Goal: Use online tool/utility: Utilize a website feature to perform a specific function

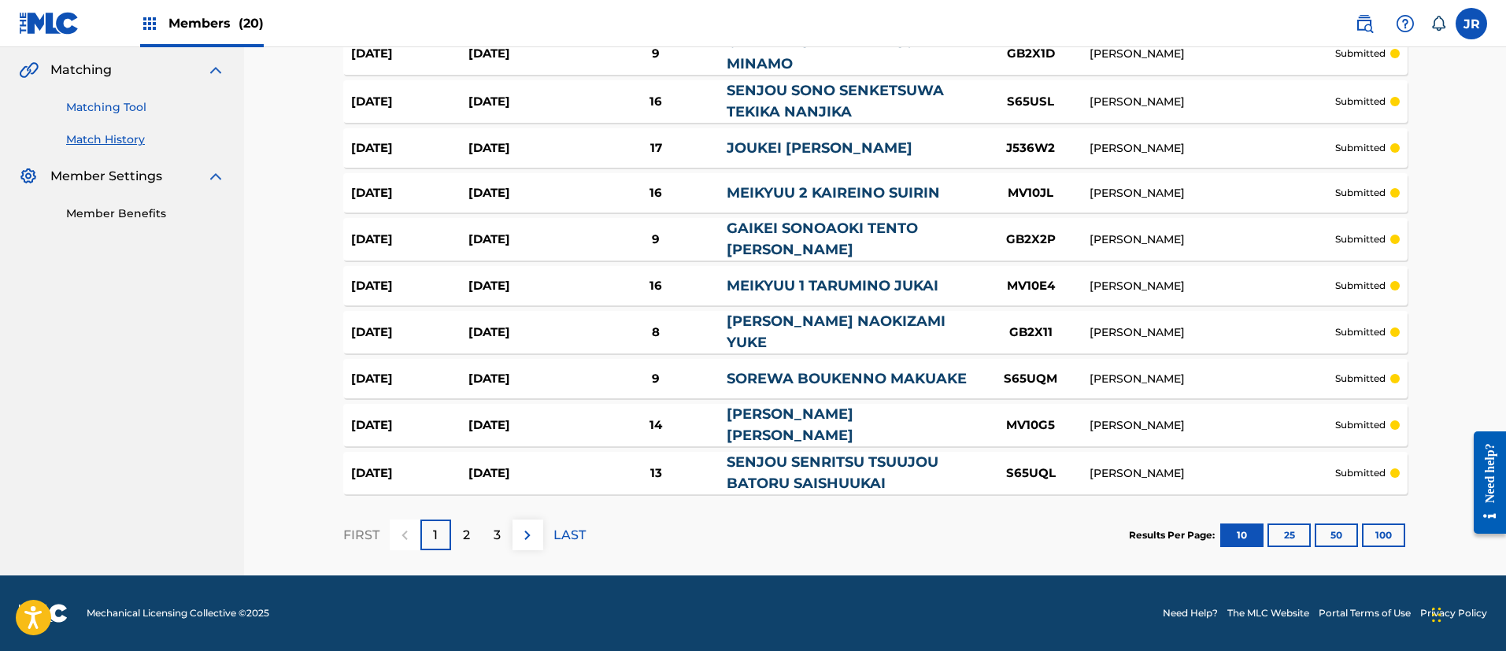
click at [96, 106] on link "Matching Tool" at bounding box center [145, 107] width 159 height 17
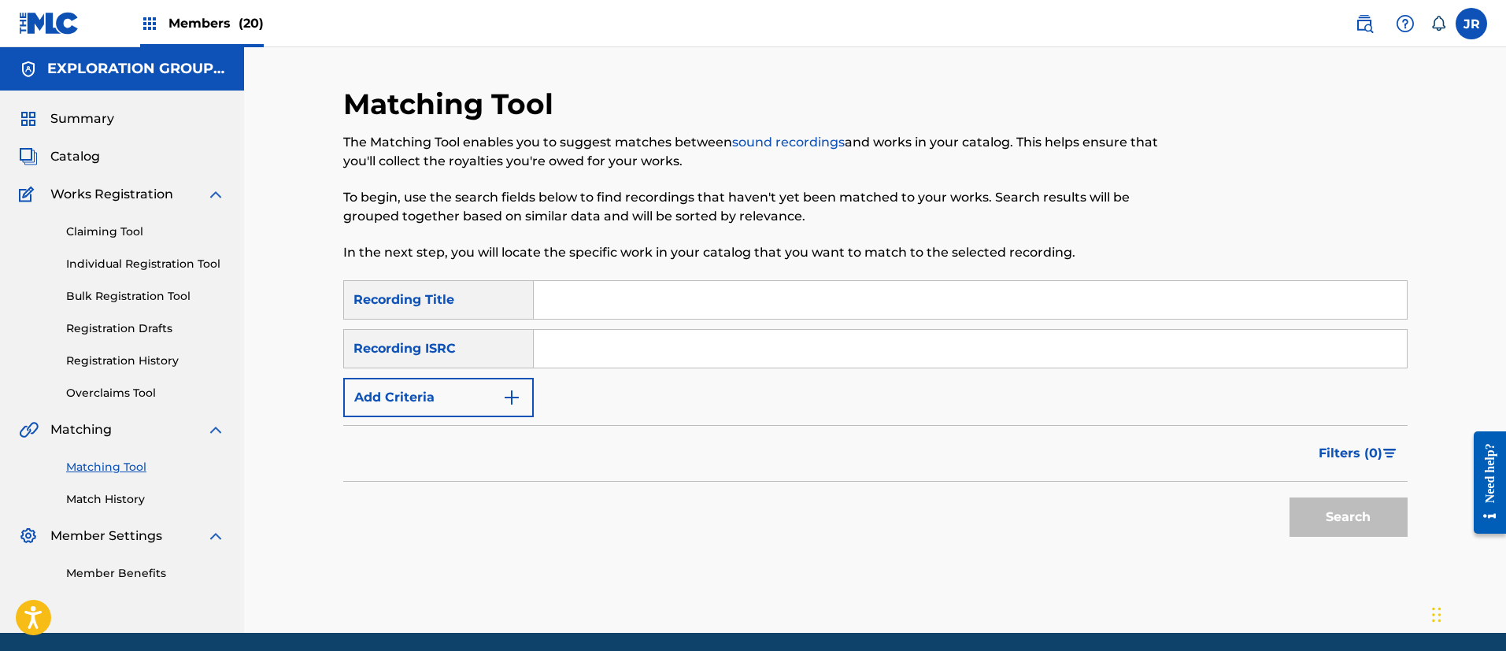
click at [614, 349] on input "Search Form" at bounding box center [970, 349] width 873 height 38
paste input "JPZ921314357"
type input "JPZ921314357"
click at [1339, 531] on button "Search" at bounding box center [1349, 517] width 118 height 39
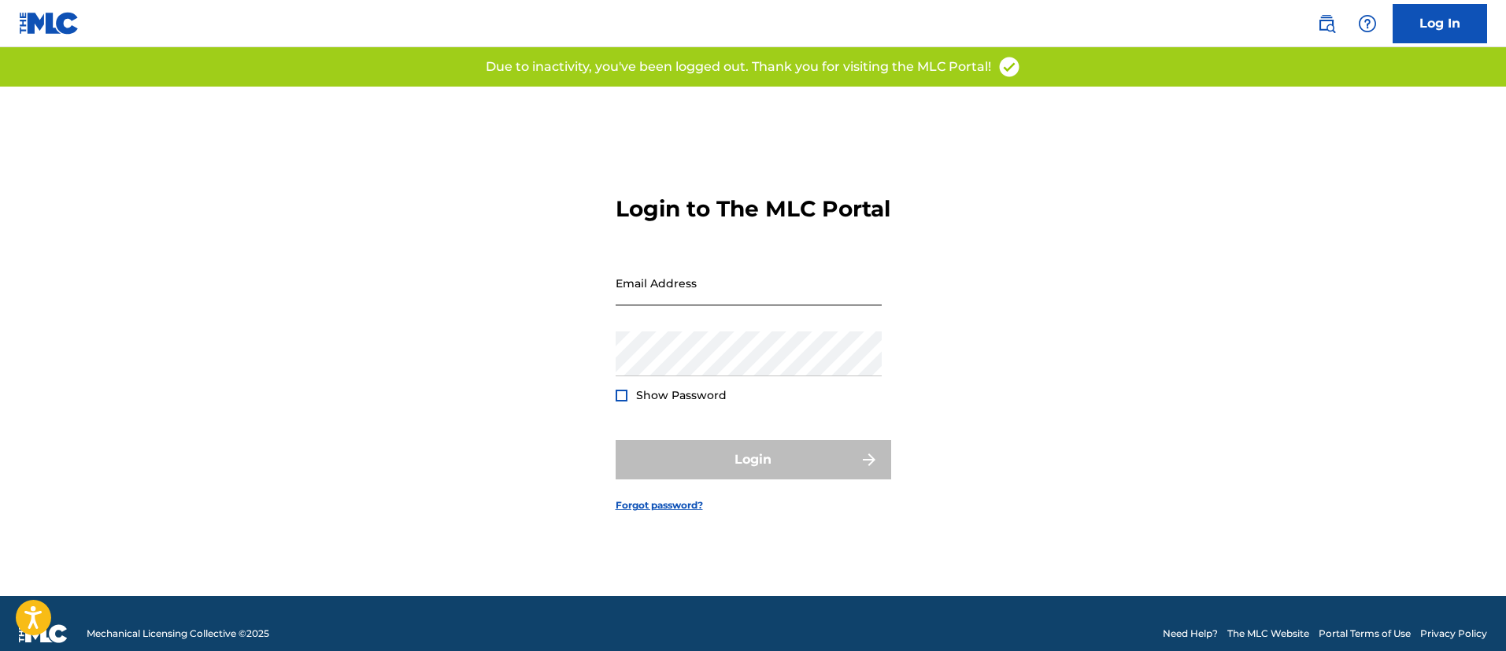
click at [741, 298] on input "Email Address" at bounding box center [749, 283] width 266 height 45
type input "[PERSON_NAME][EMAIL_ADDRESS][PERSON_NAME][DOMAIN_NAME]"
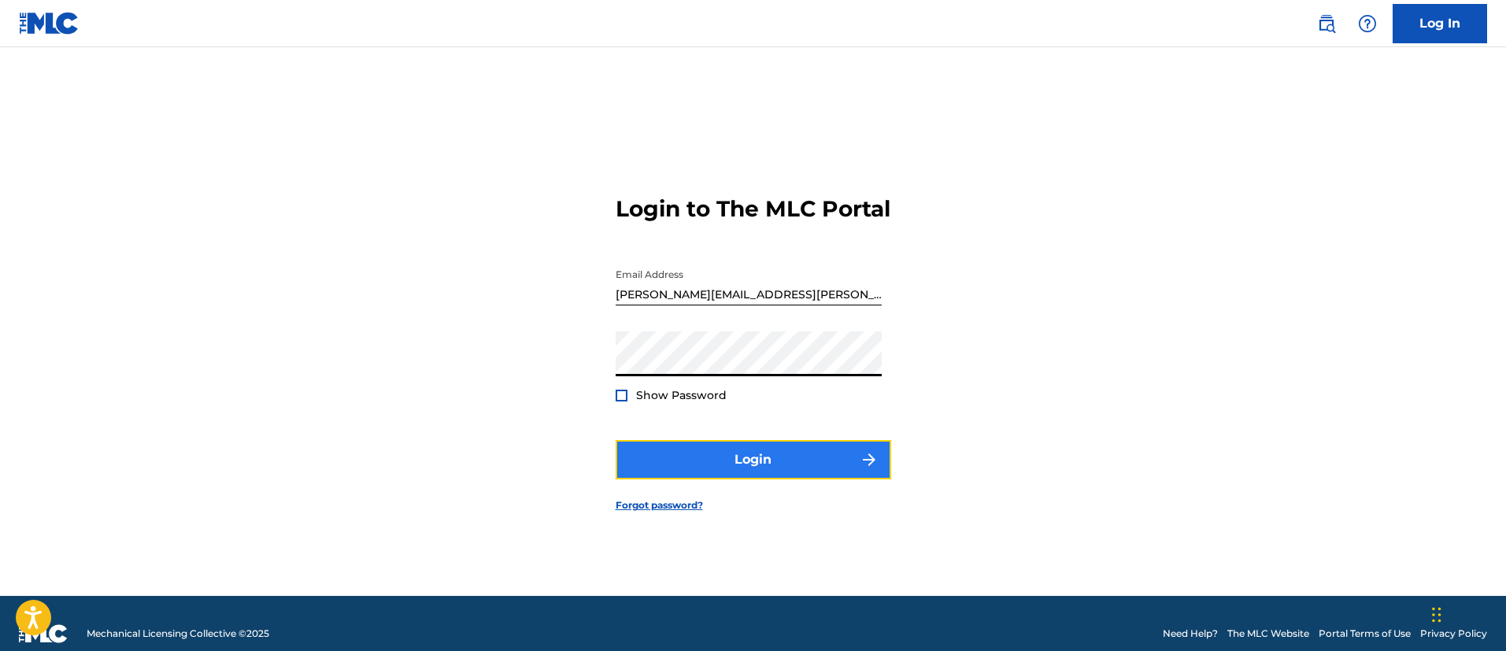
click at [661, 479] on button "Login" at bounding box center [754, 459] width 276 height 39
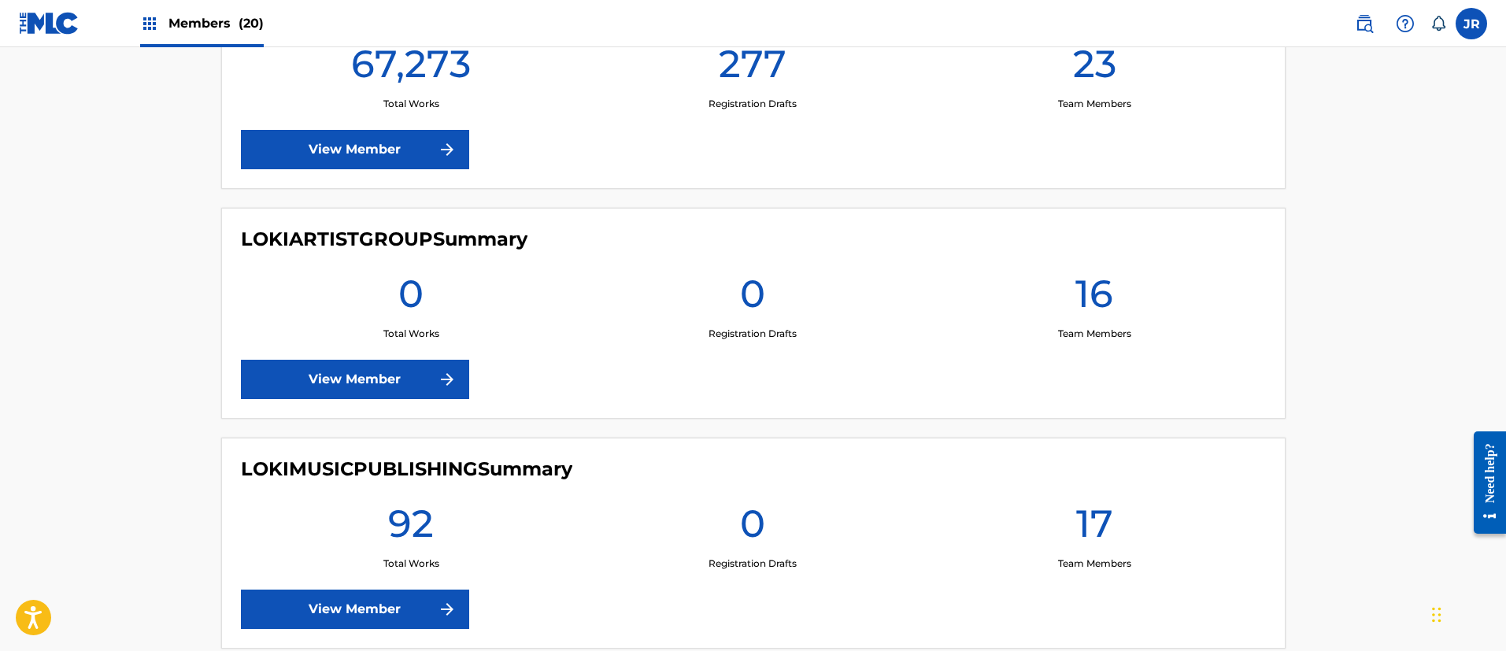
scroll to position [2244, 0]
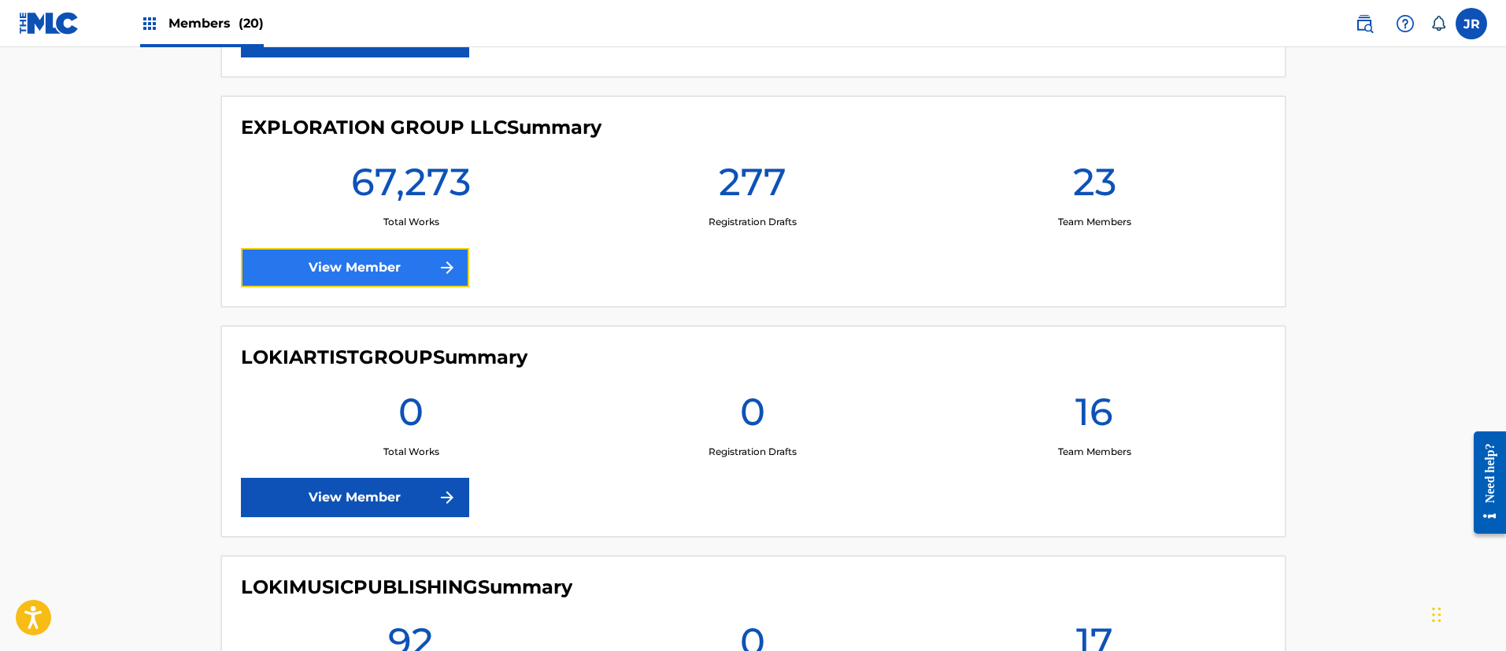
click at [272, 272] on link "View Member" at bounding box center [355, 267] width 228 height 39
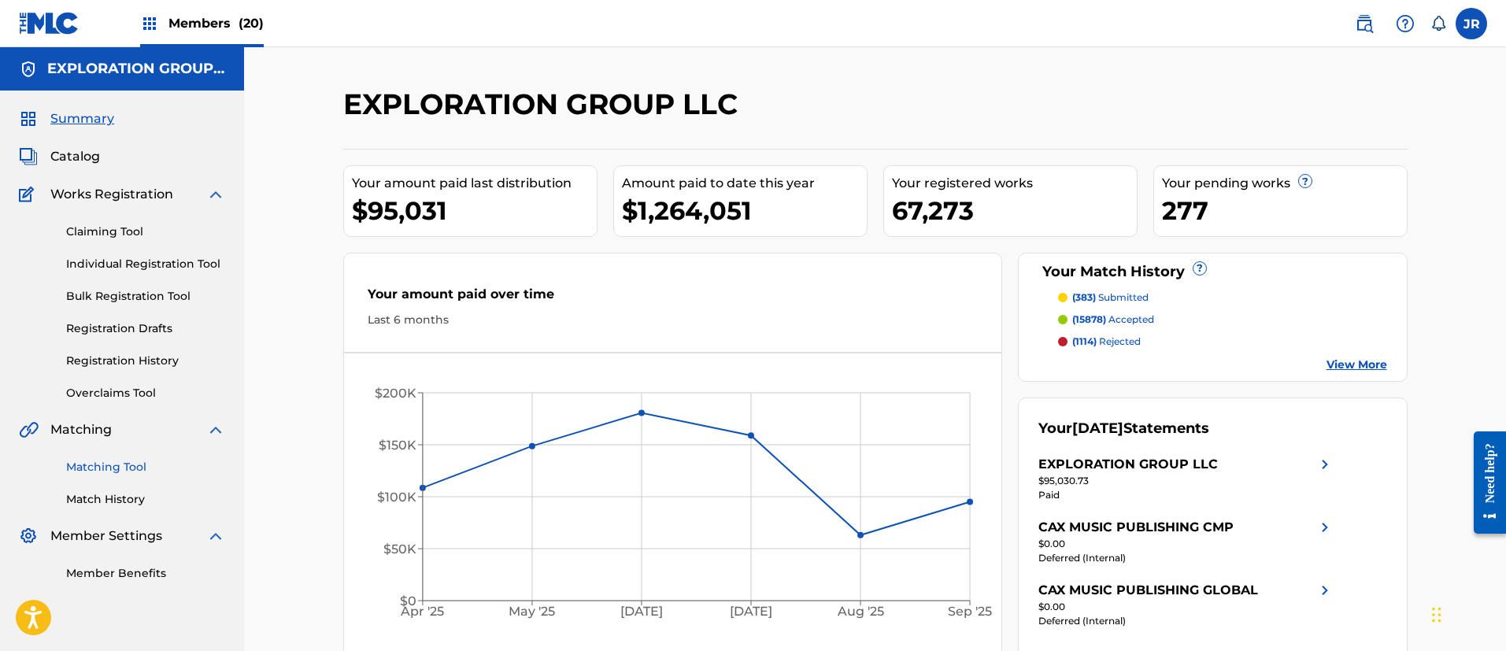
click at [114, 461] on link "Matching Tool" at bounding box center [145, 467] width 159 height 17
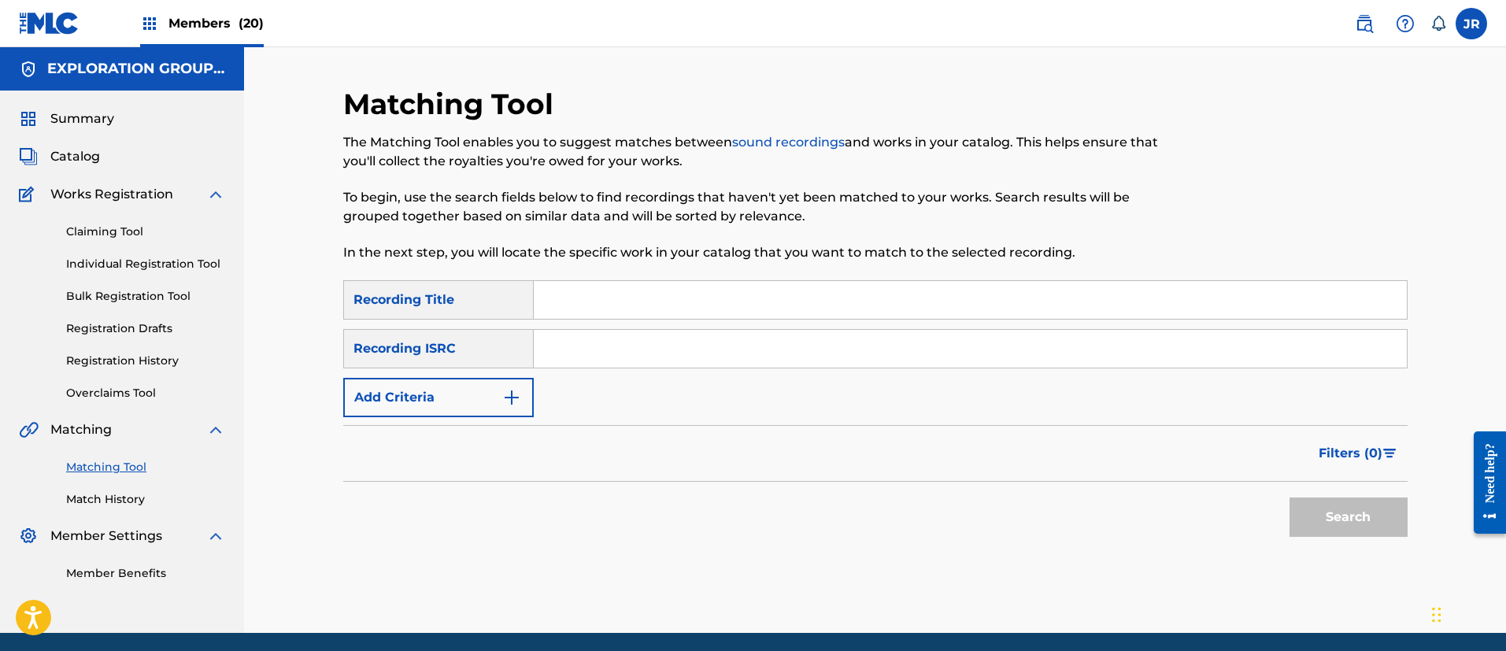
click at [573, 360] on input "Search Form" at bounding box center [970, 349] width 873 height 38
paste input "Needbaguhin28!"
click at [687, 352] on input "Needbaguhin28!" at bounding box center [970, 349] width 873 height 38
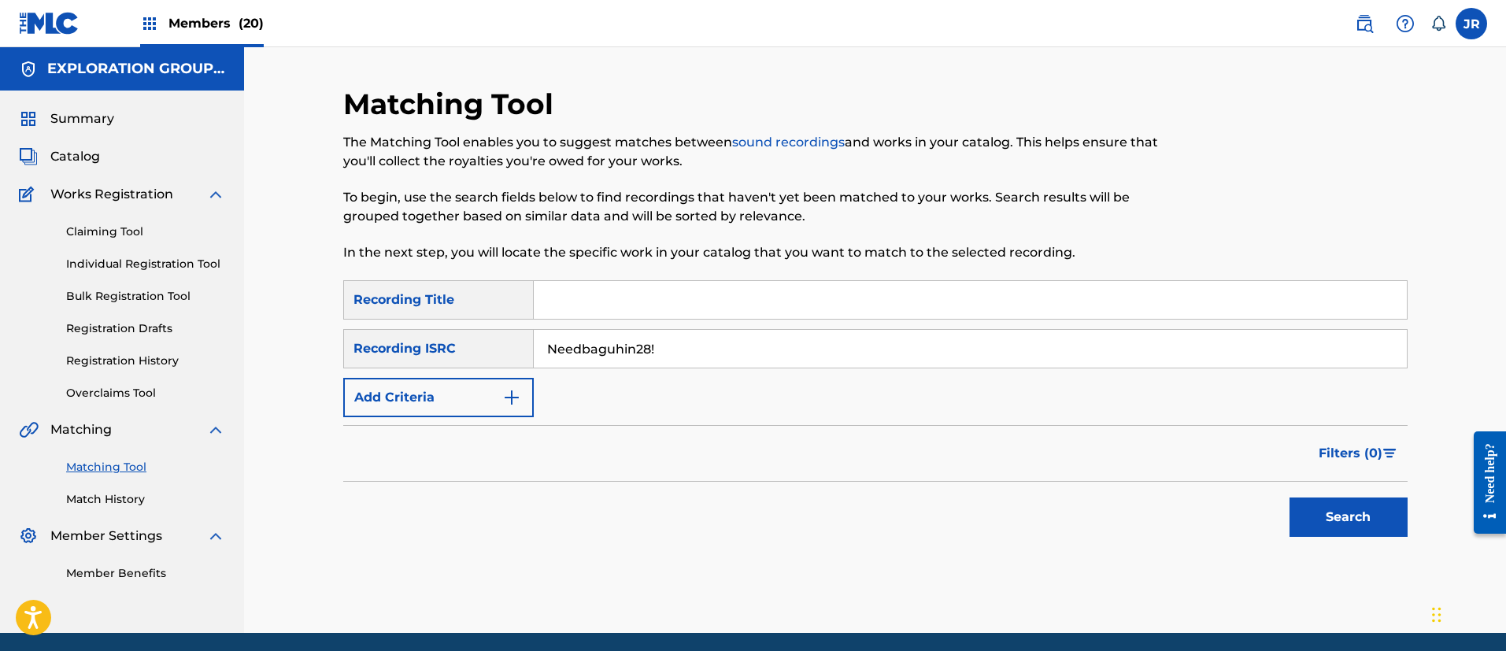
paste input "JPZ921314357"
type input "JPZ921314357"
click at [1333, 511] on button "Search" at bounding box center [1349, 517] width 118 height 39
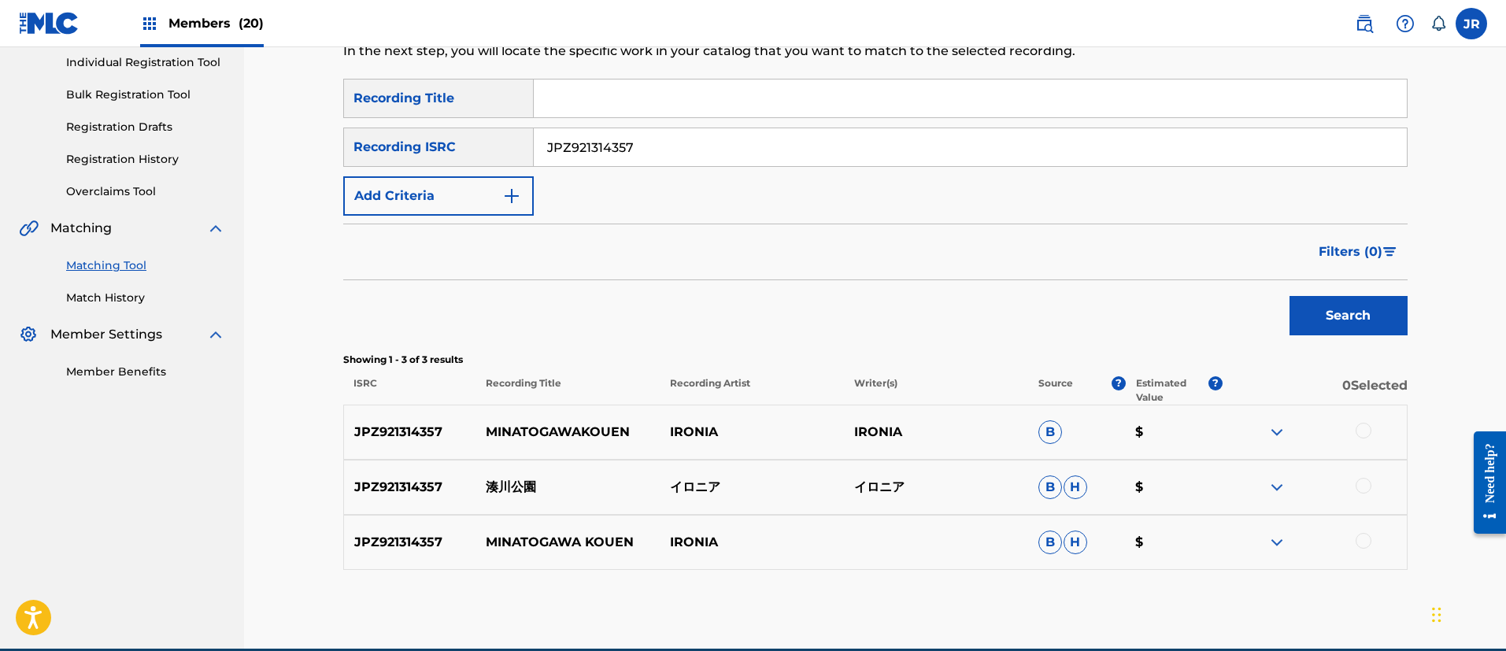
scroll to position [275, 0]
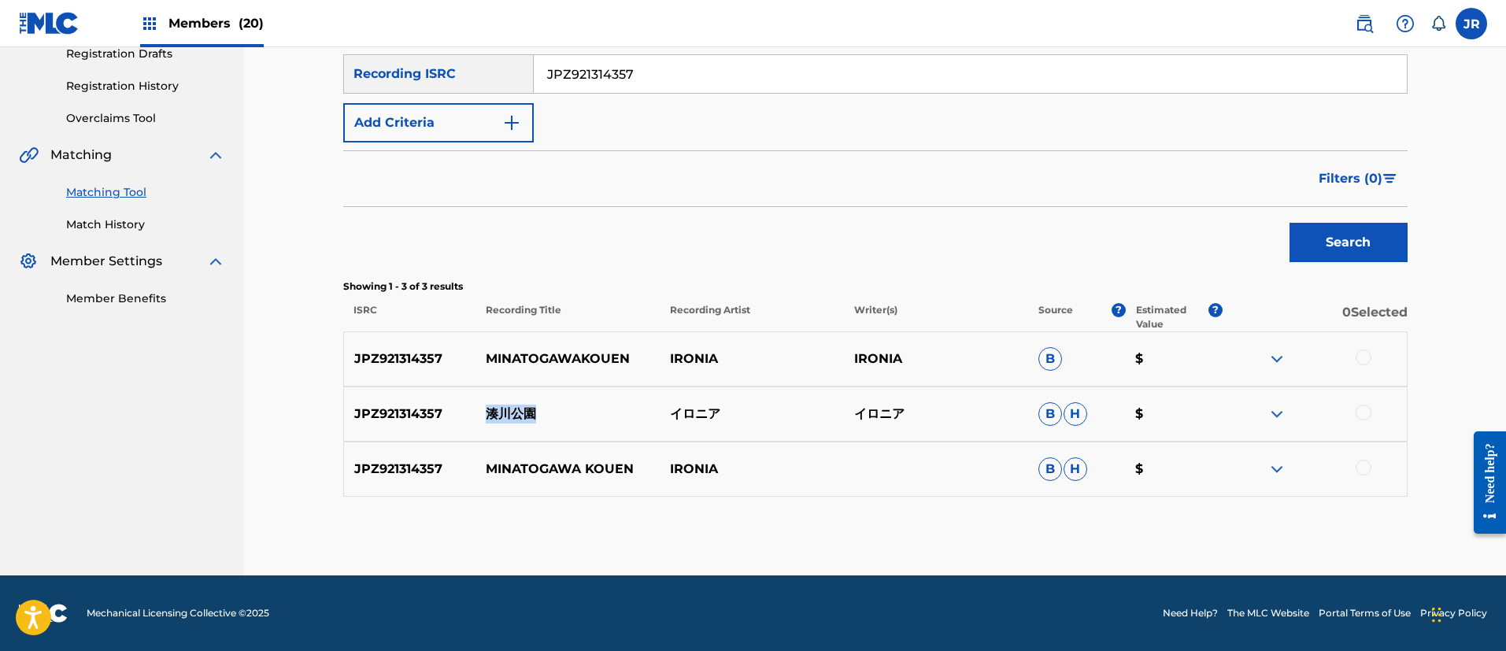
drag, startPoint x: 550, startPoint y: 419, endPoint x: 489, endPoint y: 417, distance: 61.4
click at [489, 417] on p "湊川公園" at bounding box center [568, 414] width 184 height 19
copy p "湊川公園"
drag, startPoint x: 741, startPoint y: 411, endPoint x: 668, endPoint y: 409, distance: 72.5
click at [668, 409] on p "イロニア" at bounding box center [752, 414] width 184 height 19
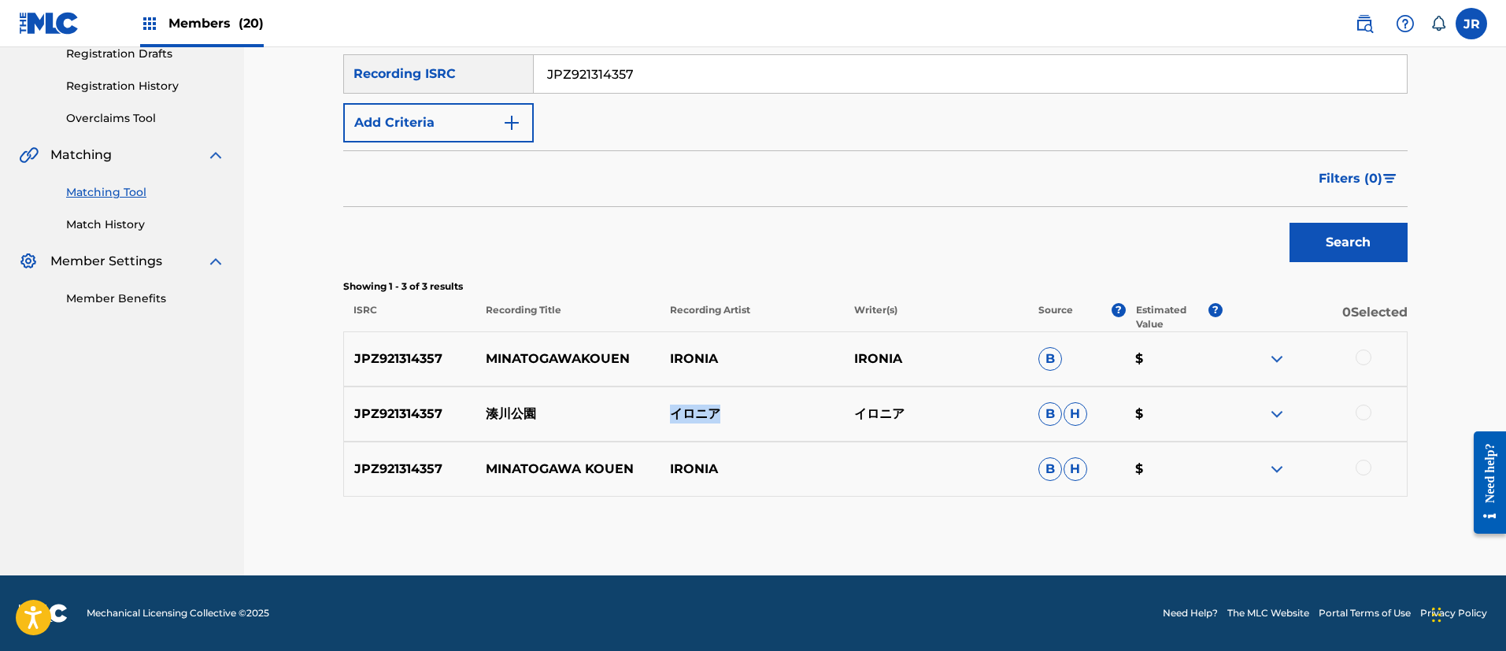
copy p "イロニア"
click at [1369, 357] on div at bounding box center [1364, 358] width 16 height 16
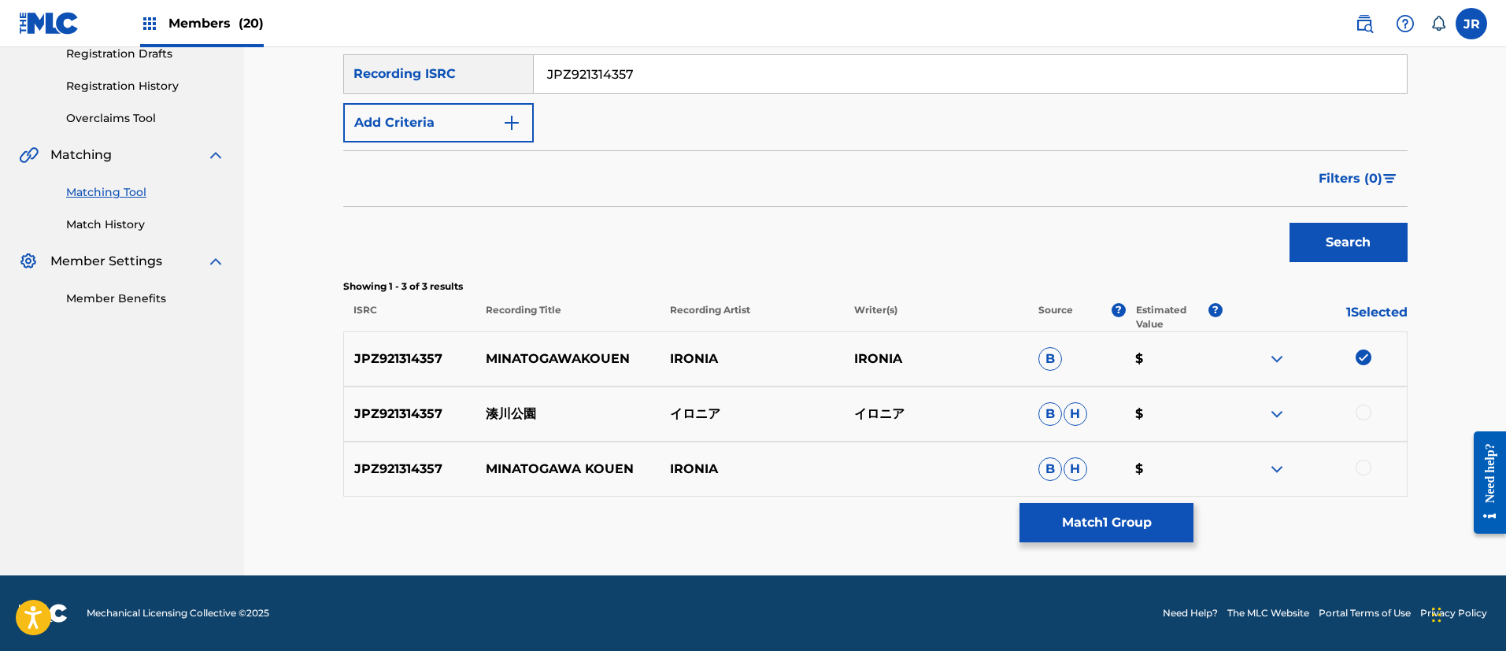
click at [1368, 410] on div at bounding box center [1364, 413] width 16 height 16
click at [1368, 466] on div at bounding box center [1364, 468] width 16 height 16
